Goal: Task Accomplishment & Management: Manage account settings

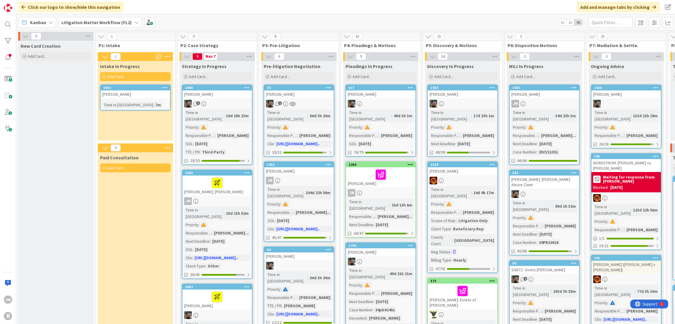
click at [49, 23] on icon at bounding box center [51, 22] width 5 height 5
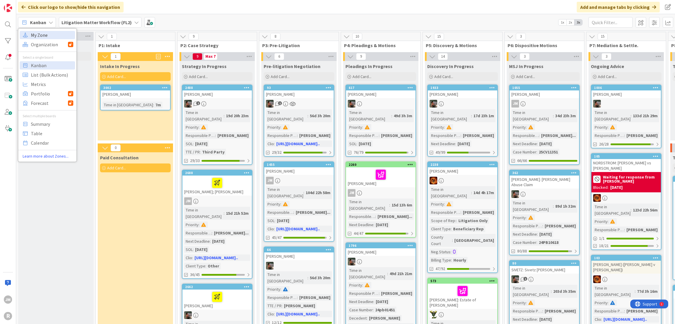
click at [44, 38] on span "My Zone" at bounding box center [52, 35] width 42 height 9
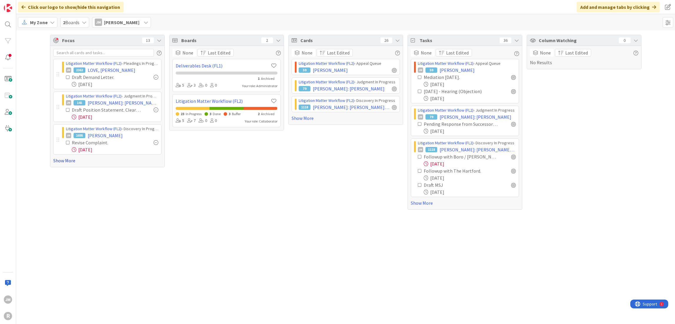
click at [60, 158] on link "Show More" at bounding box center [107, 160] width 108 height 7
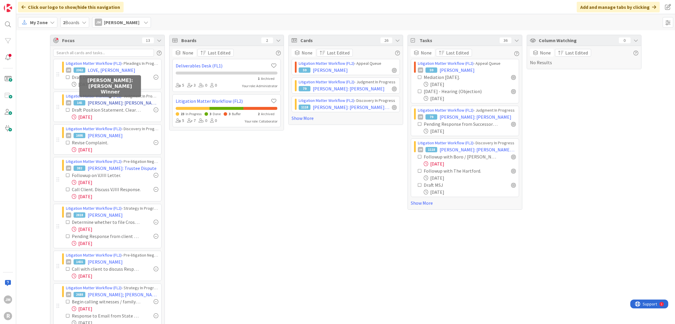
click at [102, 103] on span "[PERSON_NAME]: [PERSON_NAME] Winner" at bounding box center [123, 102] width 71 height 7
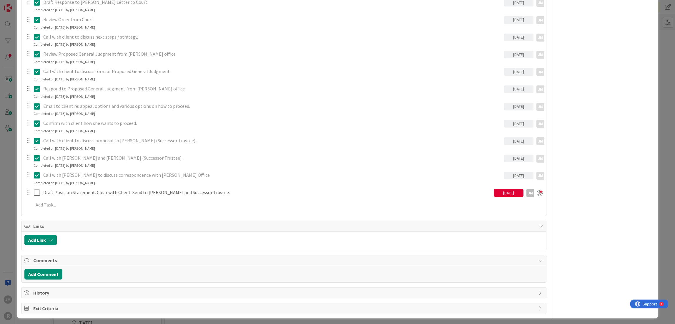
scroll to position [583, 0]
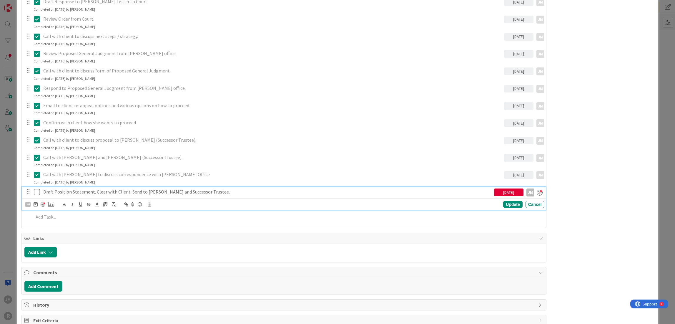
click at [76, 191] on p "Draft Position Statement. Clear with Client. Send to [PERSON_NAME] and Successo…" at bounding box center [267, 191] width 449 height 7
click at [34, 203] on icon at bounding box center [36, 204] width 4 height 5
click at [69, 275] on td "23" at bounding box center [68, 275] width 11 height 11
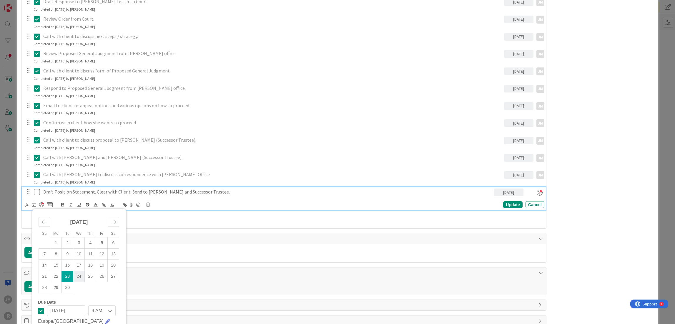
click at [77, 275] on td "24" at bounding box center [78, 276] width 11 height 11
type input "[DATE]"
click at [505, 205] on div "Update" at bounding box center [512, 204] width 19 height 7
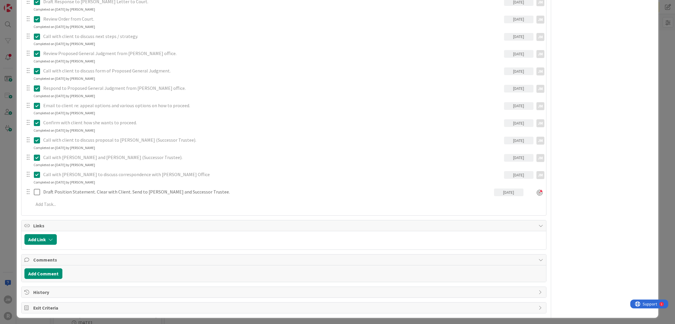
click at [11, 198] on div "ID 145 Litigation Matter Workflow (FL2) Judgment In Progress Title 24 / 128 [PE…" at bounding box center [337, 162] width 675 height 324
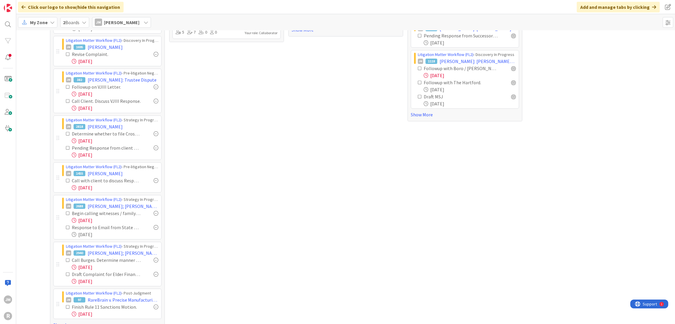
scroll to position [98, 0]
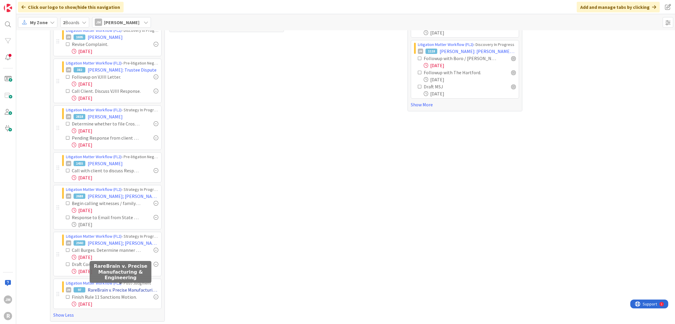
click at [107, 287] on span "RareBrain v. Precise Manufacturing & Engineering" at bounding box center [123, 289] width 71 height 7
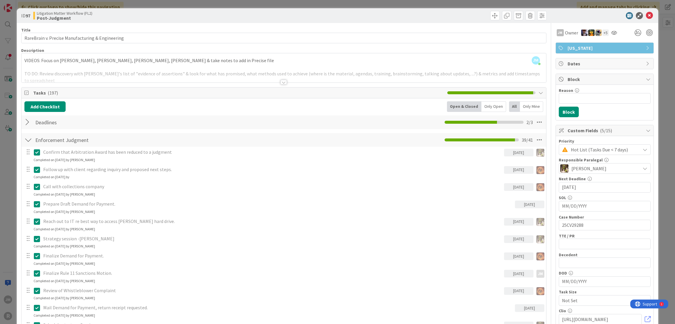
click at [8, 165] on div "ID 97 Litigation Matter Workflow (FL2) Post-Judgment Title 48 / 128 RareBrain v…" at bounding box center [337, 162] width 675 height 324
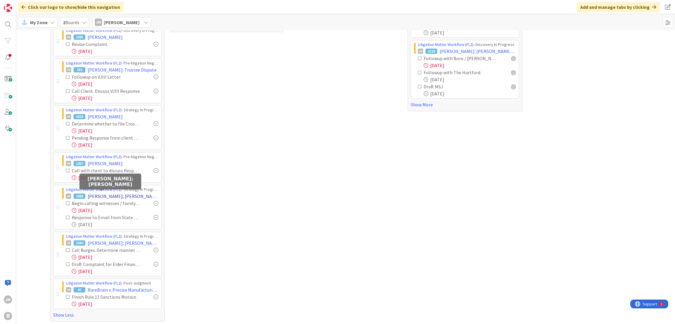
click at [105, 194] on span "[PERSON_NAME]; [PERSON_NAME]" at bounding box center [123, 196] width 71 height 7
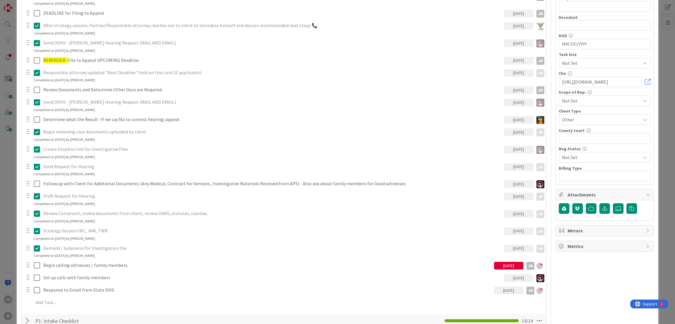
scroll to position [324, 0]
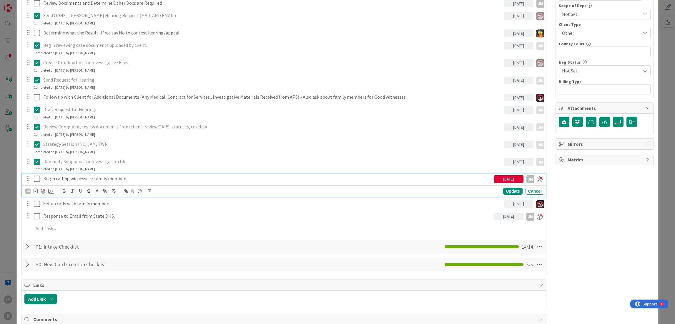
click at [79, 180] on p "Begin calling witnesses / family members." at bounding box center [267, 178] width 449 height 7
click at [36, 188] on icon at bounding box center [36, 190] width 4 height 5
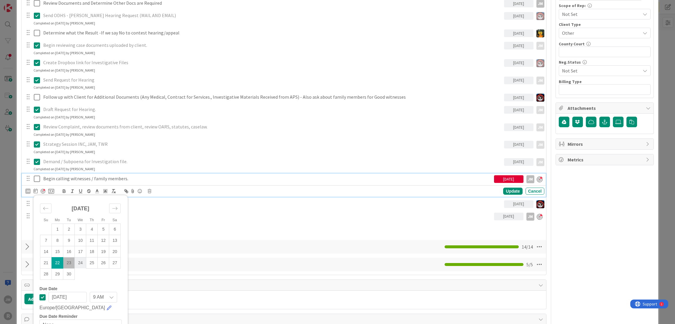
click at [78, 263] on td "24" at bounding box center [80, 262] width 11 height 11
type input "[DATE]"
click at [504, 189] on div "Update" at bounding box center [512, 191] width 19 height 7
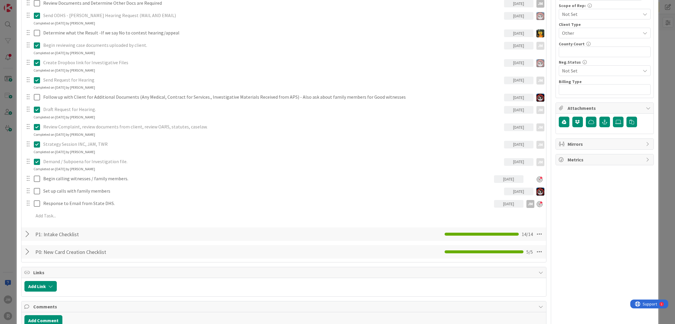
click at [9, 200] on div "ID 2688 Litigation Matter Workflow (FL2) Strategy In Progress Title 14 / 128 [P…" at bounding box center [337, 162] width 675 height 324
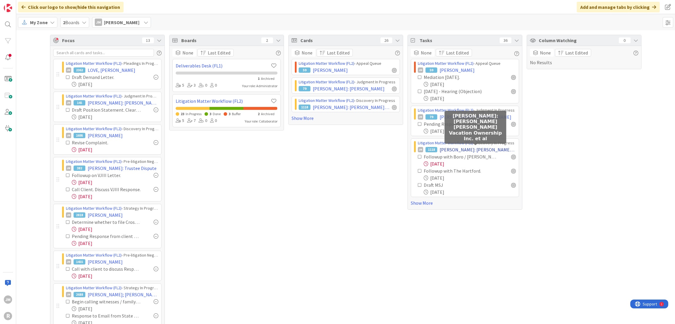
click at [460, 149] on span "[PERSON_NAME]: [PERSON_NAME] [PERSON_NAME] Vacation Ownership Inc. et al" at bounding box center [478, 149] width 76 height 7
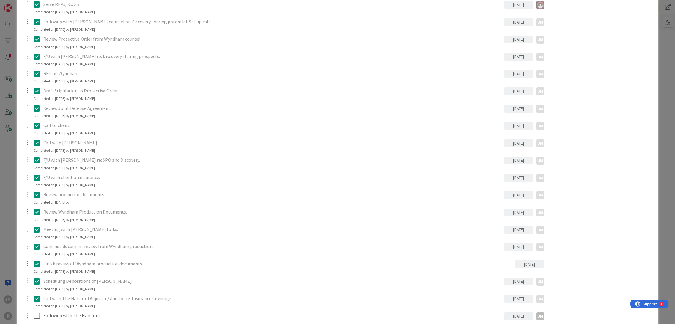
scroll to position [648, 0]
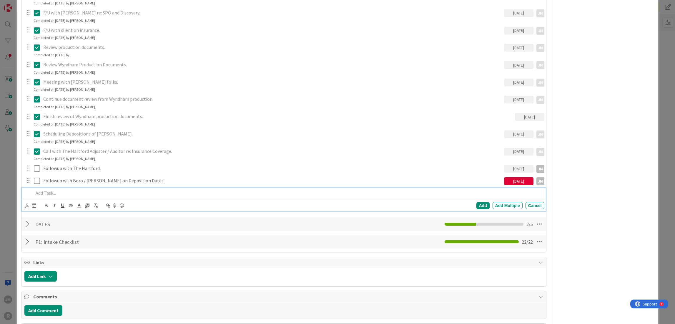
click at [48, 192] on p at bounding box center [288, 193] width 508 height 7
click at [27, 203] on icon at bounding box center [27, 205] width 4 height 4
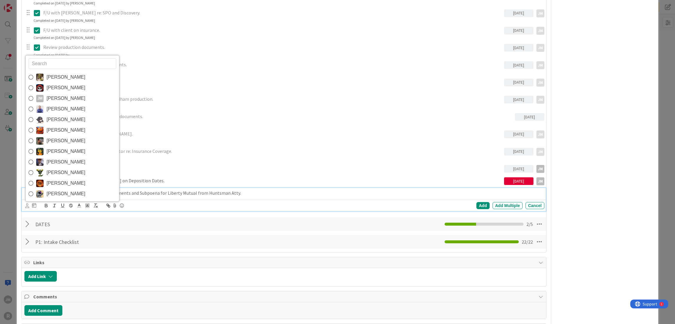
click at [53, 98] on span "[PERSON_NAME]" at bounding box center [66, 98] width 39 height 9
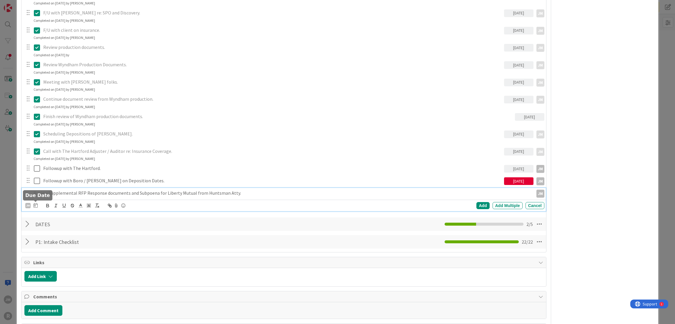
click at [36, 205] on icon at bounding box center [36, 205] width 4 height 5
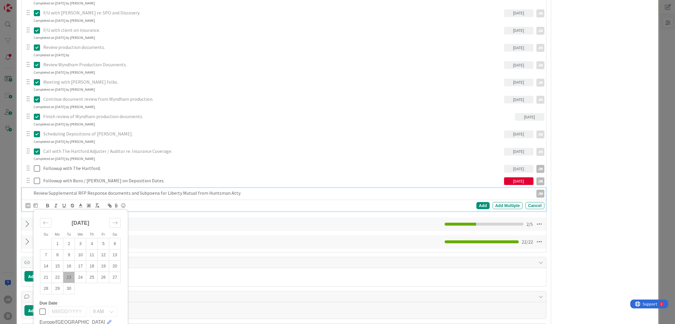
click at [69, 276] on td "23" at bounding box center [68, 277] width 11 height 11
type input "[DATE]"
click at [483, 206] on div "Add" at bounding box center [483, 205] width 13 height 7
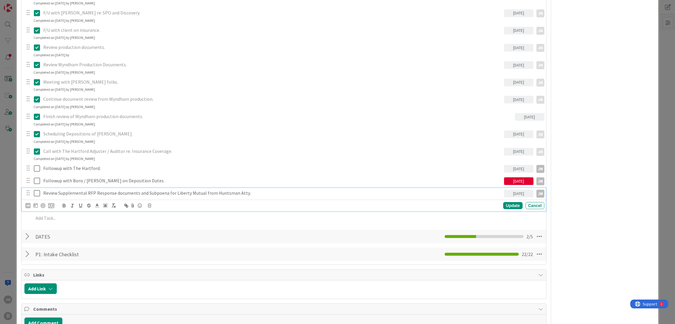
click at [84, 190] on p "Review Supplemental RFP Response documents and Subpoena for Liberty Mutual from…" at bounding box center [272, 193] width 459 height 7
click at [43, 205] on div at bounding box center [43, 205] width 5 height 5
click at [512, 203] on div "Update" at bounding box center [512, 205] width 19 height 7
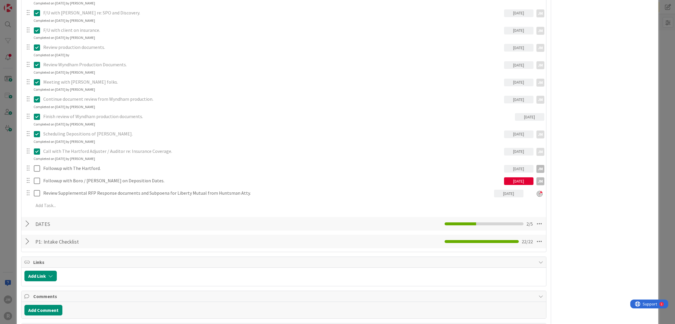
click at [8, 183] on div "ID 1118 Litigation Matter Workflow (FL2) Discovery In Progress Title 64 / 128 […" at bounding box center [337, 162] width 675 height 324
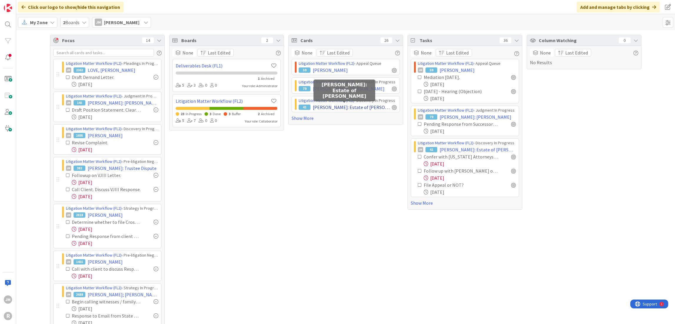
click at [343, 109] on span "[PERSON_NAME]: Estate of [PERSON_NAME]" at bounding box center [351, 107] width 77 height 7
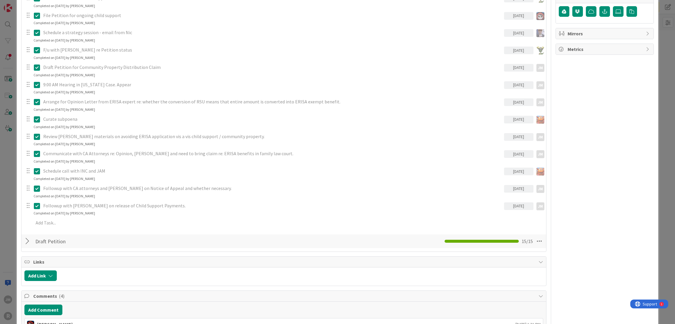
scroll to position [442, 0]
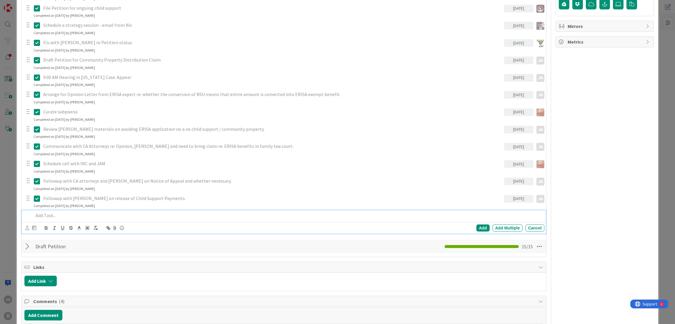
click at [61, 215] on p at bounding box center [288, 215] width 508 height 7
click at [28, 227] on icon at bounding box center [27, 228] width 4 height 4
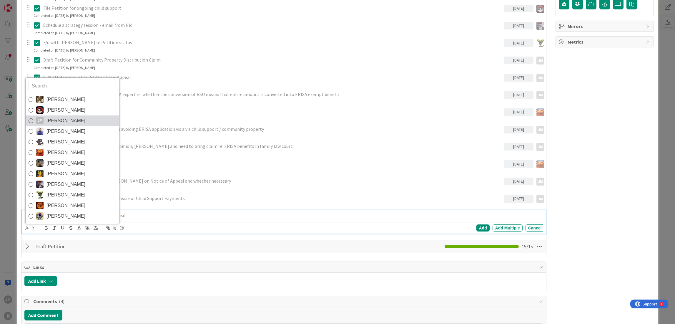
click at [50, 121] on span "[PERSON_NAME]" at bounding box center [66, 120] width 39 height 9
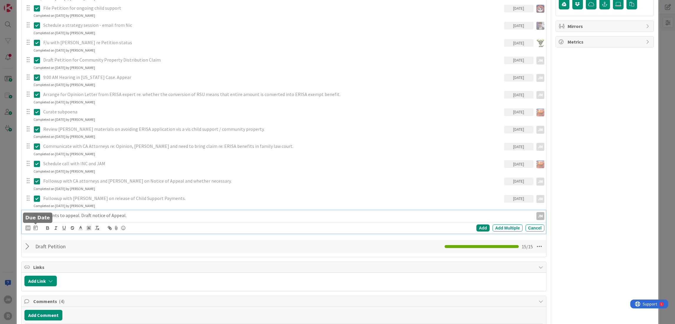
click at [35, 228] on icon at bounding box center [36, 227] width 4 height 5
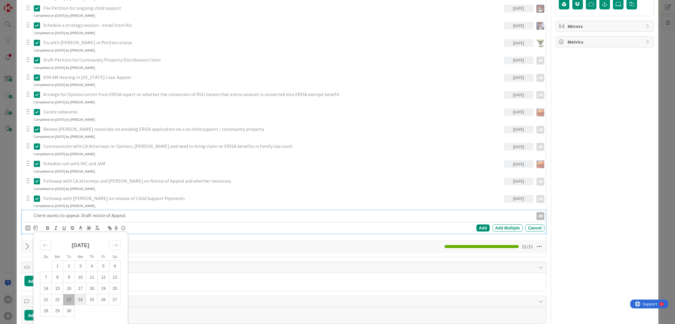
click at [79, 299] on td "24" at bounding box center [80, 299] width 11 height 11
click at [79, 298] on td "24" at bounding box center [80, 299] width 11 height 11
click at [477, 228] on div "Add" at bounding box center [483, 227] width 13 height 7
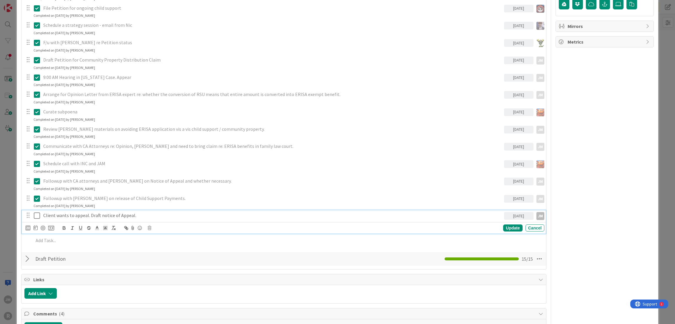
click at [126, 212] on p "Client wants to appeal. Draft notice of Appeal." at bounding box center [272, 215] width 459 height 7
click at [43, 226] on div at bounding box center [43, 228] width 5 height 5
click at [508, 228] on div "Update" at bounding box center [512, 228] width 19 height 7
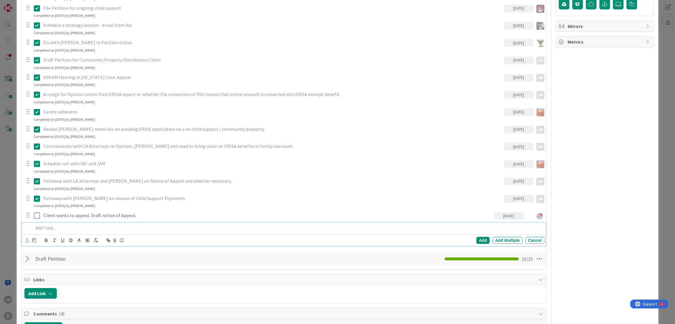
click at [89, 223] on div at bounding box center [287, 228] width 513 height 10
click at [26, 239] on icon at bounding box center [27, 240] width 4 height 4
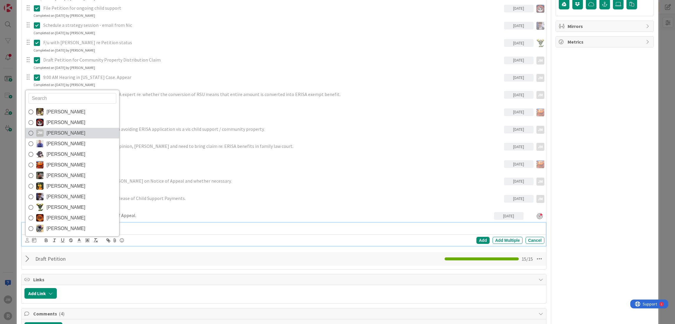
click at [54, 130] on span "[PERSON_NAME]" at bounding box center [66, 133] width 39 height 9
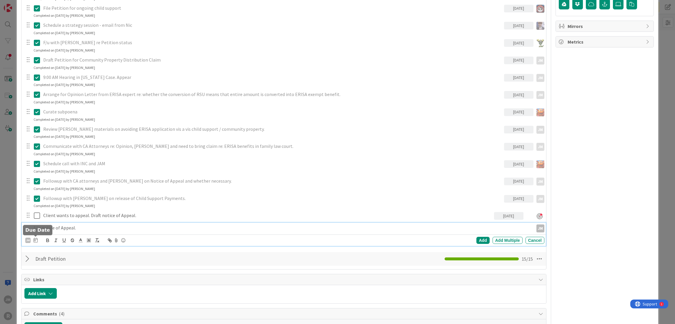
click at [36, 239] on icon at bounding box center [36, 240] width 4 height 5
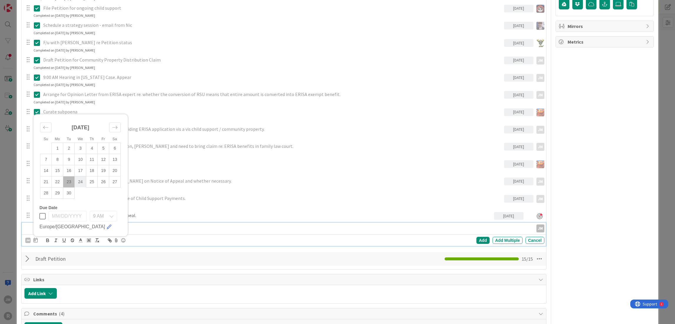
click at [81, 180] on td "24" at bounding box center [80, 181] width 11 height 11
click at [479, 241] on div "Add" at bounding box center [483, 240] width 13 height 7
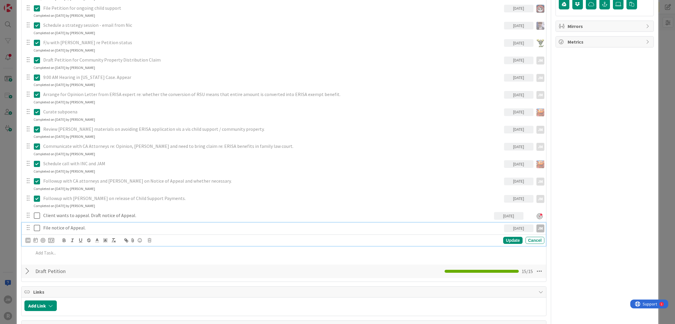
click at [85, 227] on p "File notice of Appeal." at bounding box center [272, 227] width 459 height 7
click at [42, 238] on div at bounding box center [43, 240] width 5 height 5
click at [510, 238] on div "Update" at bounding box center [512, 240] width 19 height 7
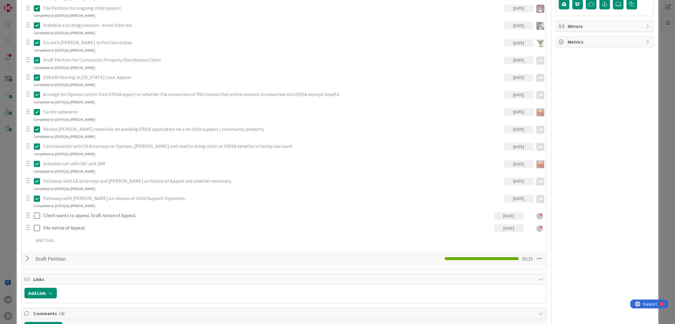
click at [79, 233] on div "Followed up with Deschutes County court re name change on letters of administra…" at bounding box center [283, 3] width 519 height 490
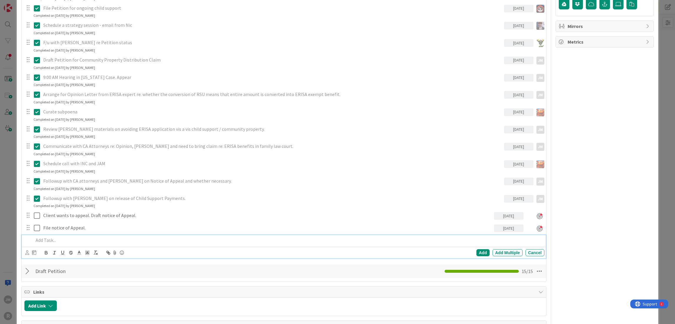
click at [78, 237] on p at bounding box center [288, 240] width 508 height 7
click at [26, 252] on icon at bounding box center [27, 252] width 4 height 4
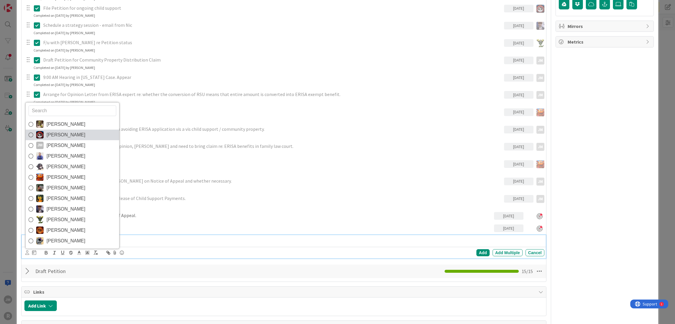
click at [31, 136] on icon at bounding box center [31, 134] width 5 height 9
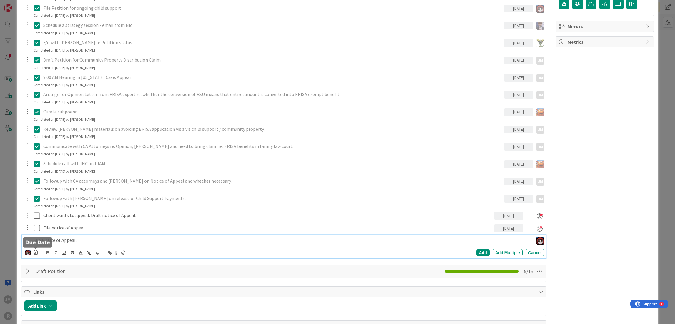
click at [36, 252] on icon at bounding box center [36, 252] width 4 height 5
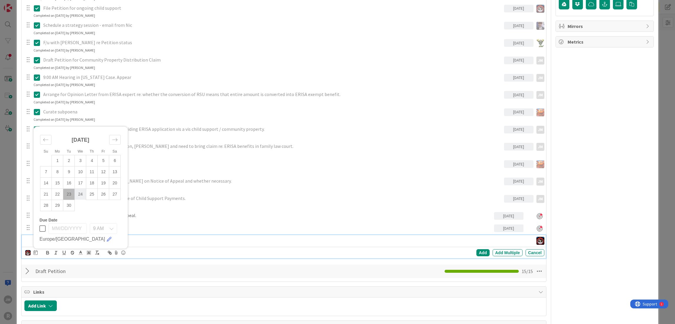
click at [80, 190] on td "24" at bounding box center [80, 193] width 11 height 11
type input "[DATE]"
click at [478, 250] on div "Add" at bounding box center [483, 252] width 13 height 7
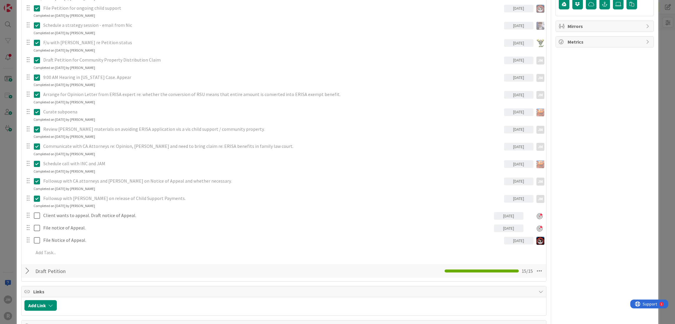
click at [11, 250] on div "ID 41 Litigation Matter Workflow (FL2) Discovery In Progress Title 34 / 128 [PE…" at bounding box center [337, 162] width 675 height 324
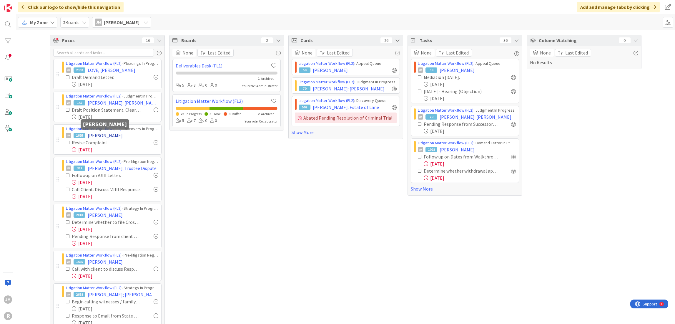
click at [111, 135] on span "[PERSON_NAME]" at bounding box center [105, 135] width 35 height 7
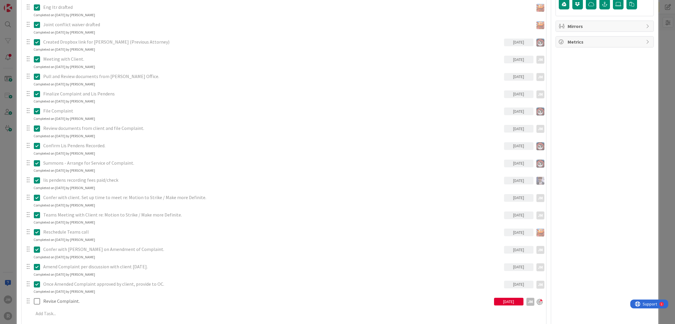
scroll to position [551, 0]
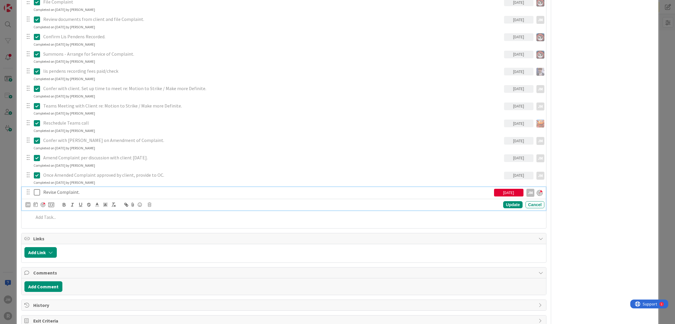
click at [79, 189] on p "Revise Complaint." at bounding box center [267, 192] width 449 height 7
click at [35, 204] on icon at bounding box center [36, 204] width 4 height 5
click at [80, 276] on td "24" at bounding box center [80, 276] width 11 height 11
type input "[DATE]"
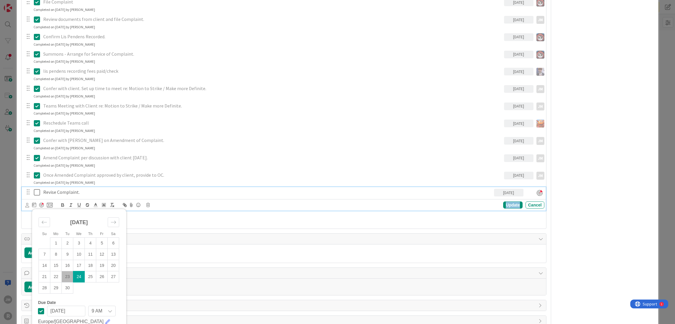
click at [507, 205] on div "Update" at bounding box center [512, 204] width 19 height 7
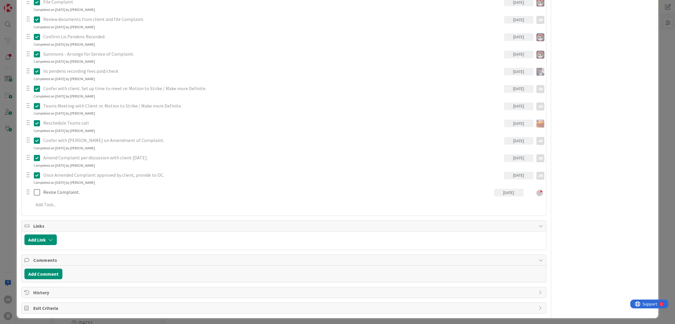
click at [9, 215] on div "ID 1695 Litigation Matter Workflow (FL2) Discovery In Progress Title 14 / 128 […" at bounding box center [337, 162] width 675 height 324
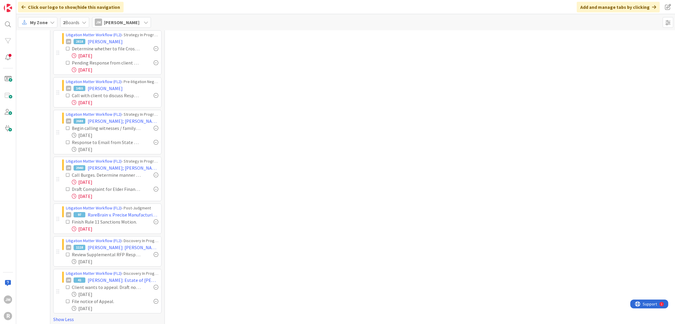
scroll to position [177, 0]
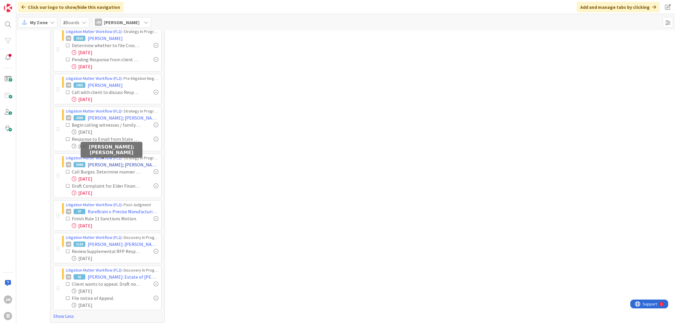
click at [106, 162] on span "[PERSON_NAME]; [PERSON_NAME]" at bounding box center [123, 164] width 71 height 7
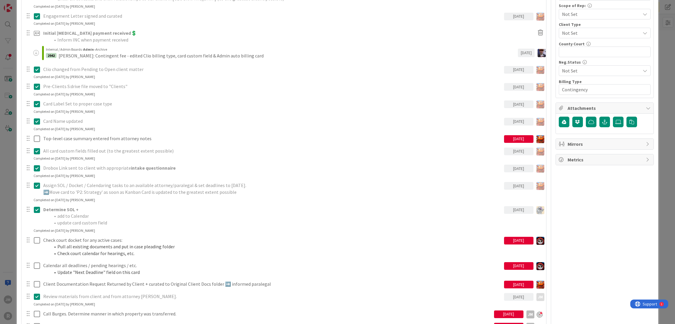
scroll to position [442, 0]
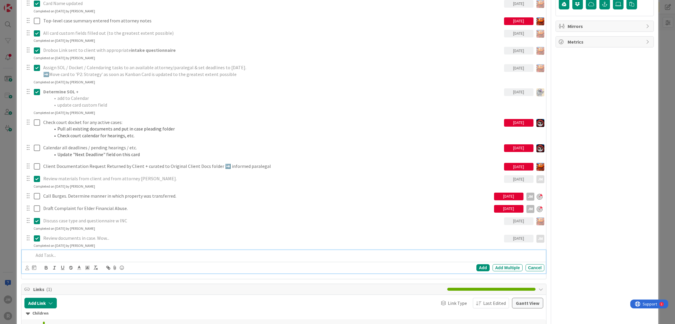
click at [72, 252] on p at bounding box center [288, 255] width 508 height 7
click at [28, 268] on icon at bounding box center [27, 268] width 4 height 4
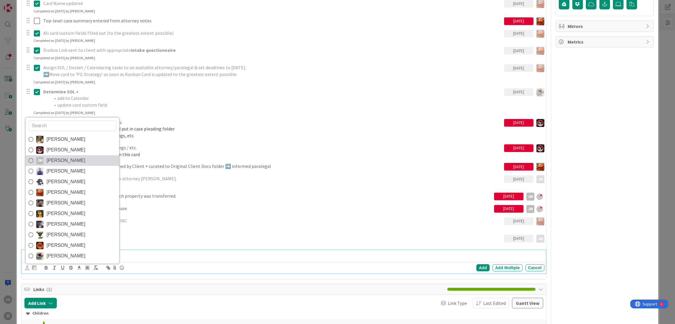
click at [57, 160] on span "[PERSON_NAME]" at bounding box center [66, 160] width 39 height 9
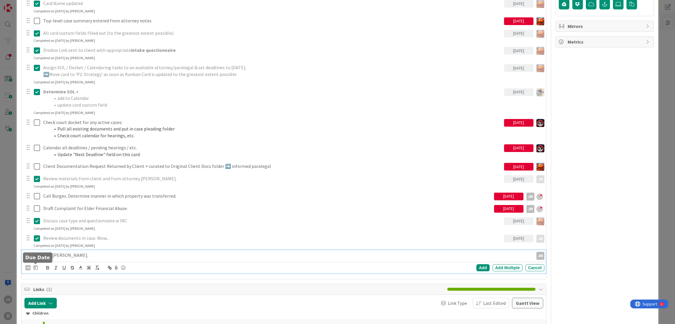
click at [36, 268] on icon at bounding box center [36, 267] width 4 height 5
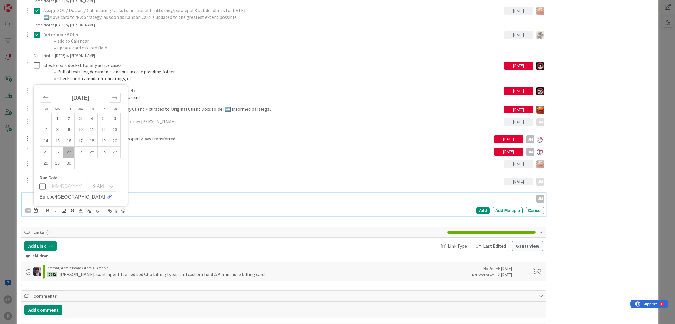
scroll to position [500, 0]
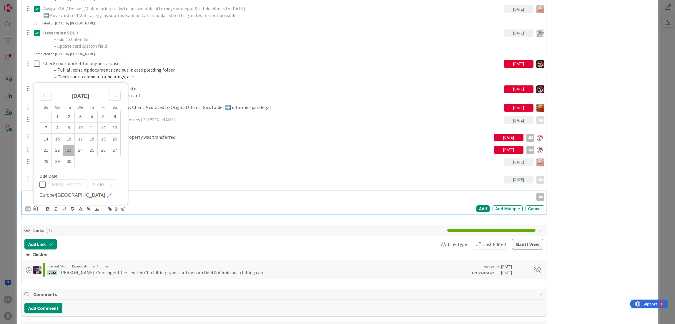
click at [70, 149] on td "23" at bounding box center [68, 150] width 11 height 11
type input "[DATE]"
click at [484, 208] on div "Add" at bounding box center [483, 208] width 13 height 7
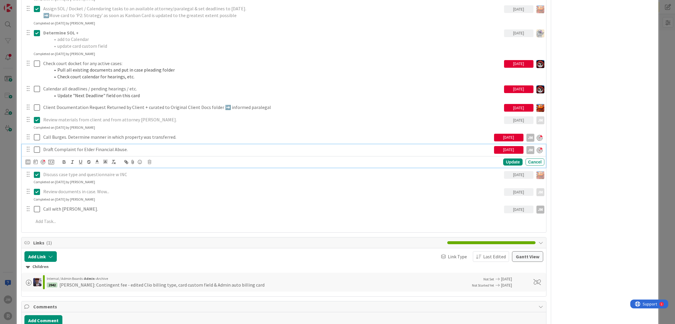
click at [81, 148] on p "Draft Complaint for Elder Financial Abuse." at bounding box center [267, 149] width 449 height 7
click at [36, 160] on icon at bounding box center [36, 161] width 4 height 5
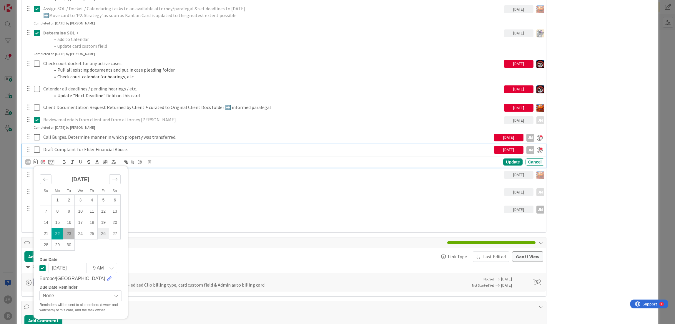
click at [103, 231] on td "26" at bounding box center [103, 233] width 11 height 11
type input "[DATE]"
click at [505, 162] on div "Update" at bounding box center [512, 162] width 19 height 7
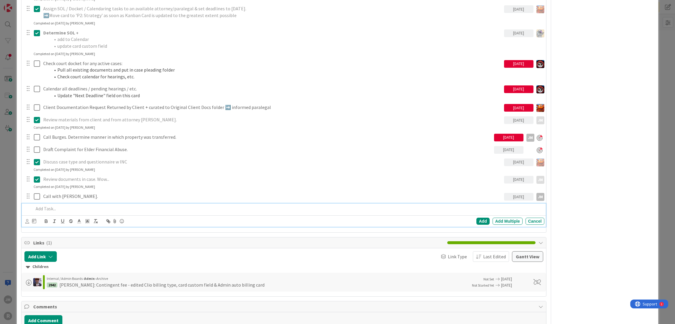
click at [51, 208] on p at bounding box center [288, 208] width 508 height 7
click at [63, 205] on p "Review docuemnts, pleadings, case file. Crazy stuff." at bounding box center [288, 208] width 508 height 7
click at [27, 220] on icon at bounding box center [27, 221] width 4 height 4
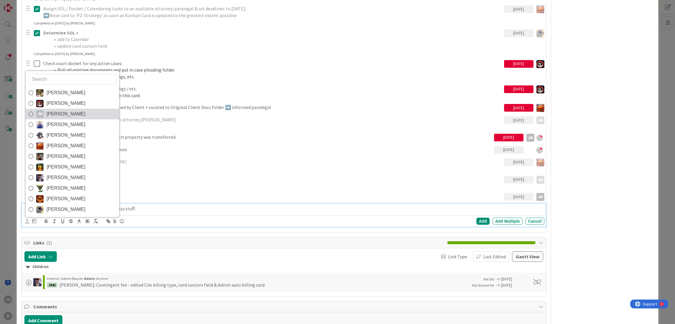
click at [49, 113] on span "[PERSON_NAME]" at bounding box center [66, 114] width 39 height 9
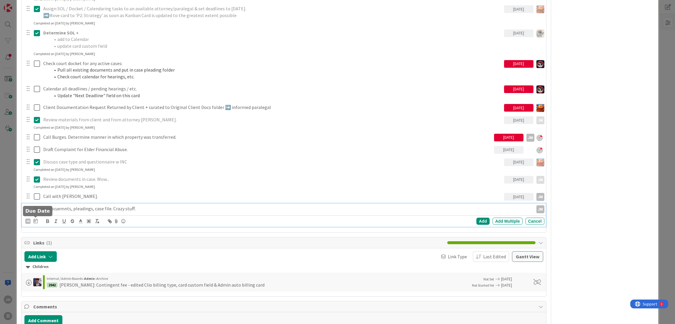
click at [35, 220] on icon at bounding box center [36, 220] width 4 height 5
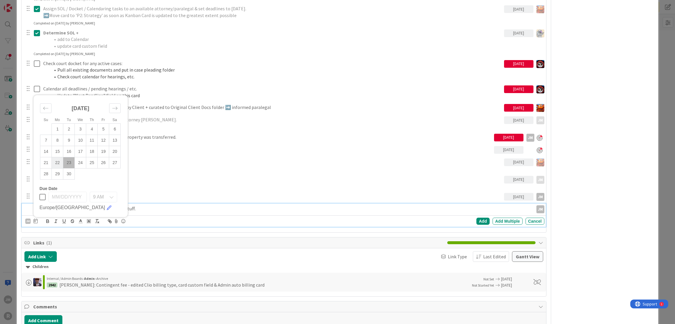
click at [56, 163] on td "22" at bounding box center [57, 162] width 11 height 11
type input "[DATE]"
click at [481, 220] on div "Add" at bounding box center [483, 221] width 13 height 7
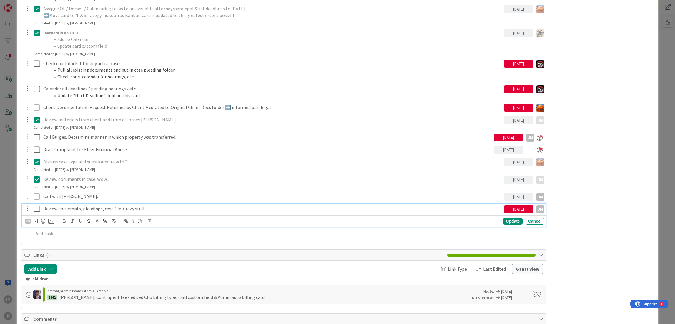
click at [52, 208] on p "Review docuemnts, pleadings, case file. Crazy stuff." at bounding box center [272, 208] width 459 height 7
click at [44, 219] on div at bounding box center [43, 221] width 5 height 5
click at [510, 220] on div "Update" at bounding box center [512, 221] width 19 height 7
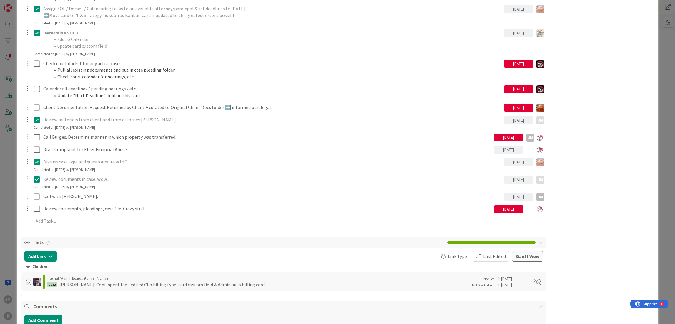
click at [11, 220] on div "ID 2940 Litigation Matter Workflow (FL2) Strategy In Progress Title 15 / 128 [P…" at bounding box center [337, 162] width 675 height 324
